Goal: Find specific page/section: Find specific page/section

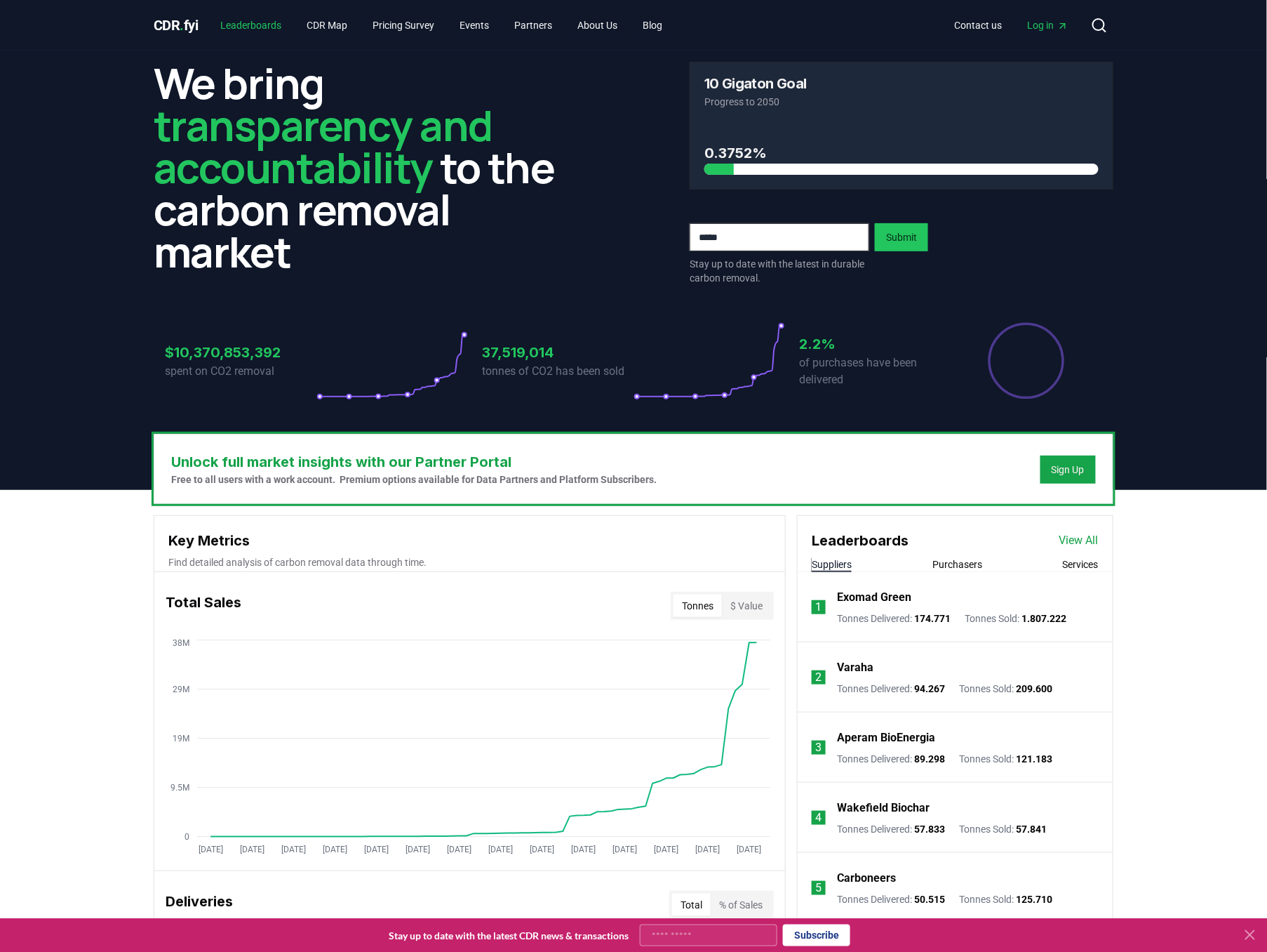
click at [271, 32] on link "Leaderboards" at bounding box center [251, 24] width 83 height 25
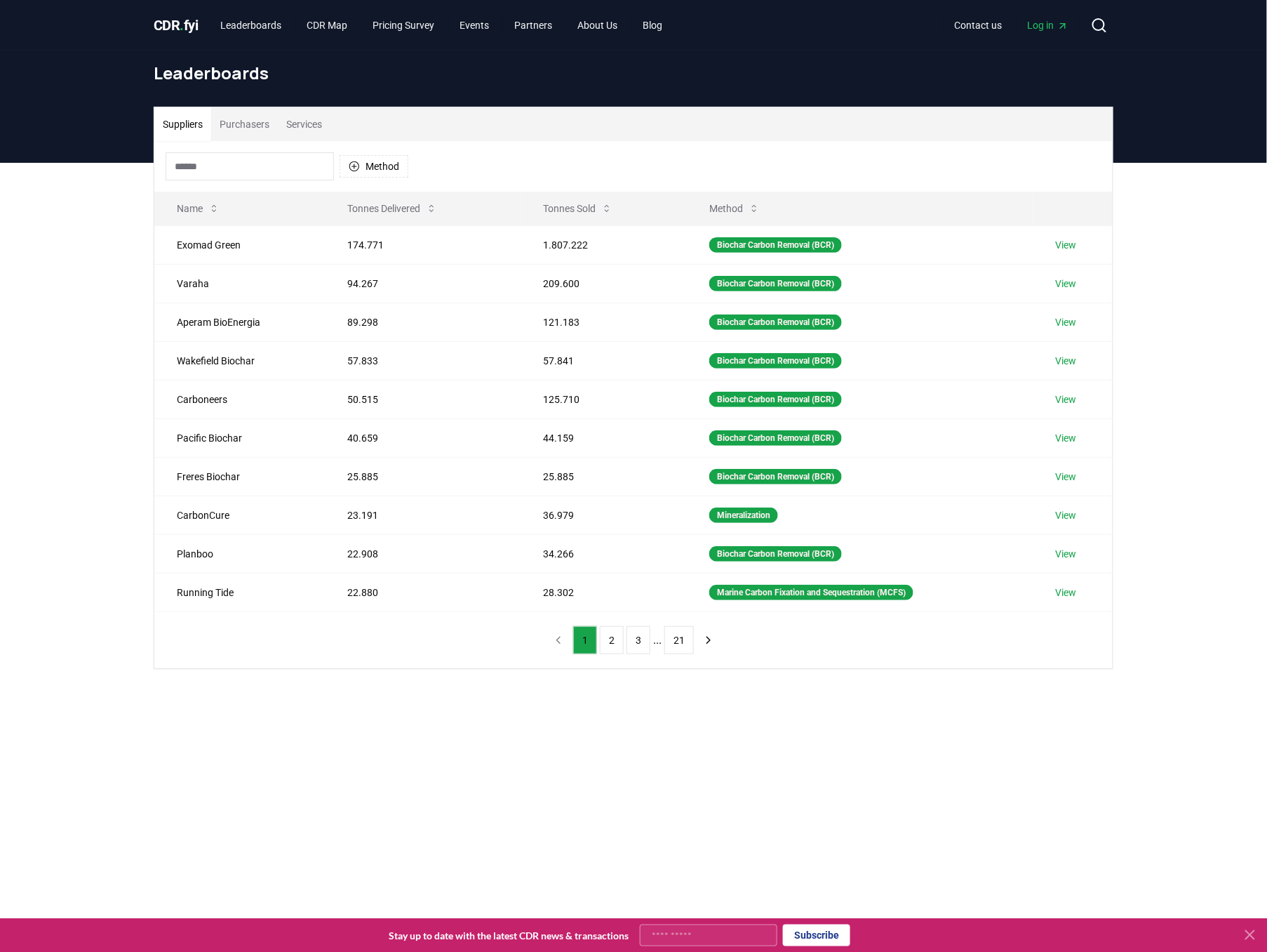
click at [265, 127] on button "Purchasers" at bounding box center [245, 124] width 67 height 33
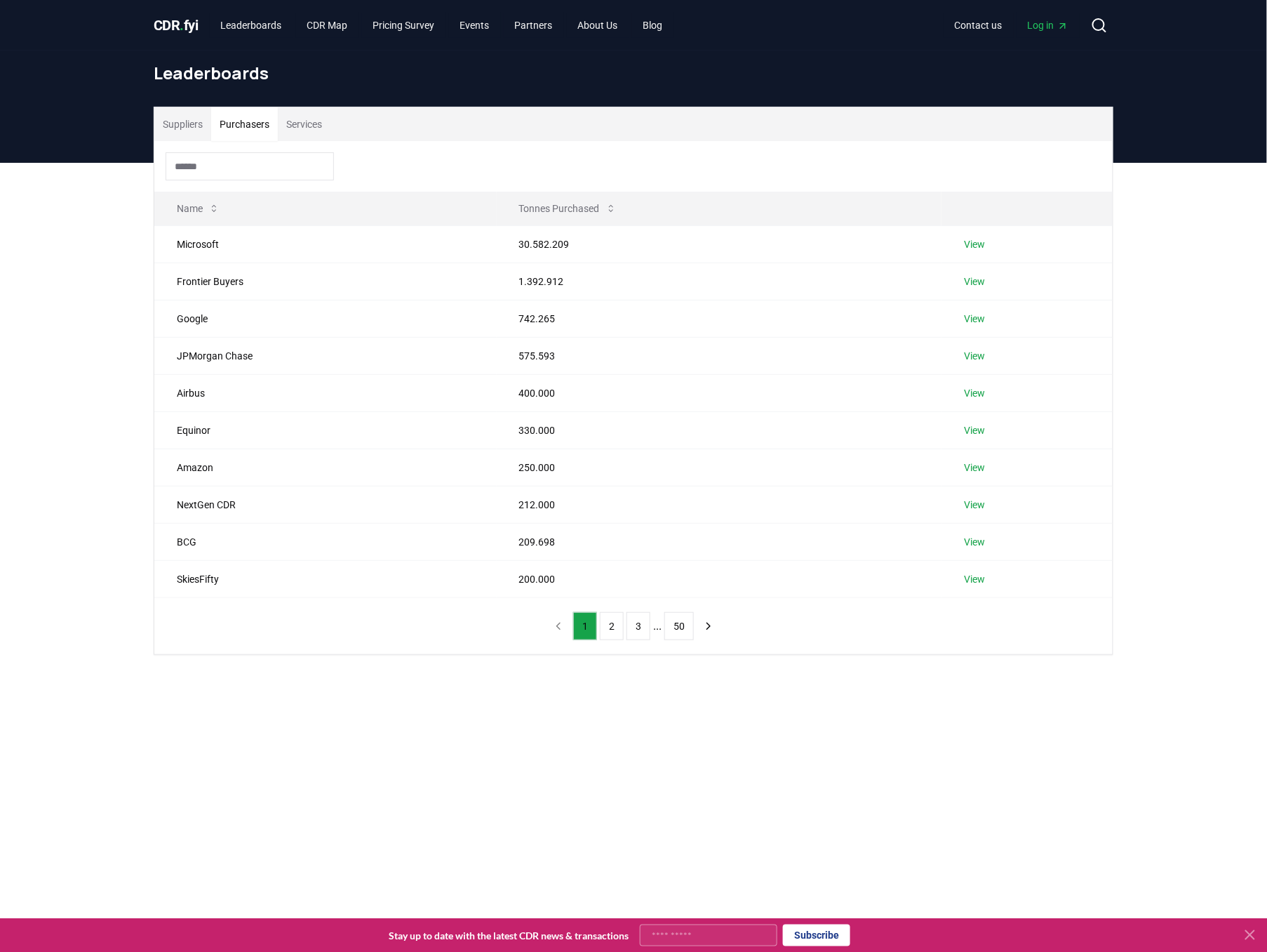
click at [1052, 745] on main "Suppliers Purchasers Services Name Tonnes Purchased Microsoft 30.582.209 View F…" at bounding box center [634, 638] width 1267 height 952
click at [1096, 686] on div "Suppliers Purchasers Services Name Tonnes Purchased Microsoft 30.582.209 View F…" at bounding box center [634, 436] width 1267 height 548
click at [1097, 685] on div "Suppliers Purchasers Services Name Tonnes Purchased Microsoft 30.582.209 View F…" at bounding box center [634, 436] width 1267 height 548
click at [616, 621] on button "2" at bounding box center [611, 626] width 24 height 28
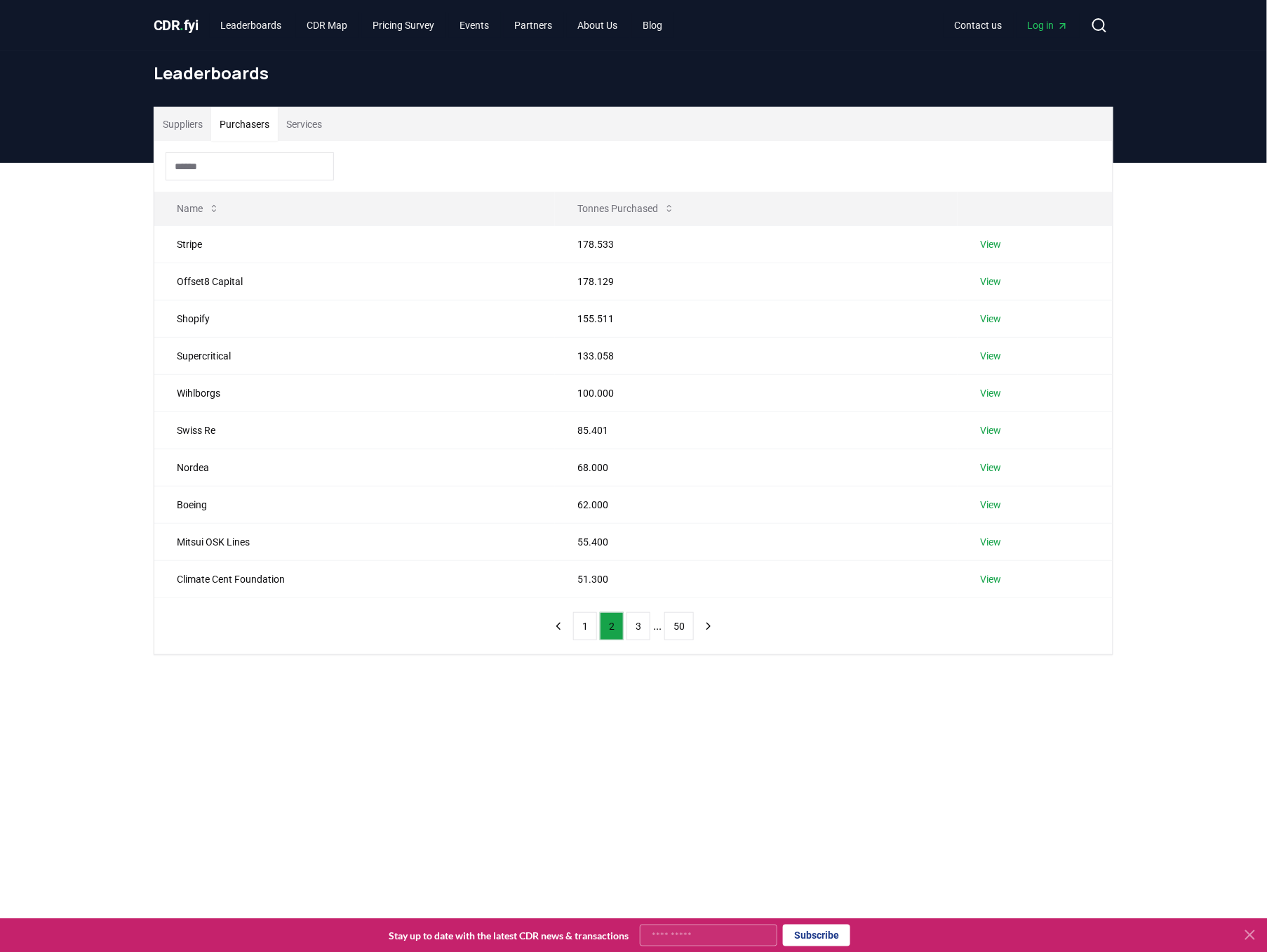
click at [1195, 604] on div "Suppliers Purchasers Services Name Tonnes Purchased Stripe 178.533 View Offset8…" at bounding box center [634, 436] width 1267 height 548
